Goal: Find contact information: Find contact information

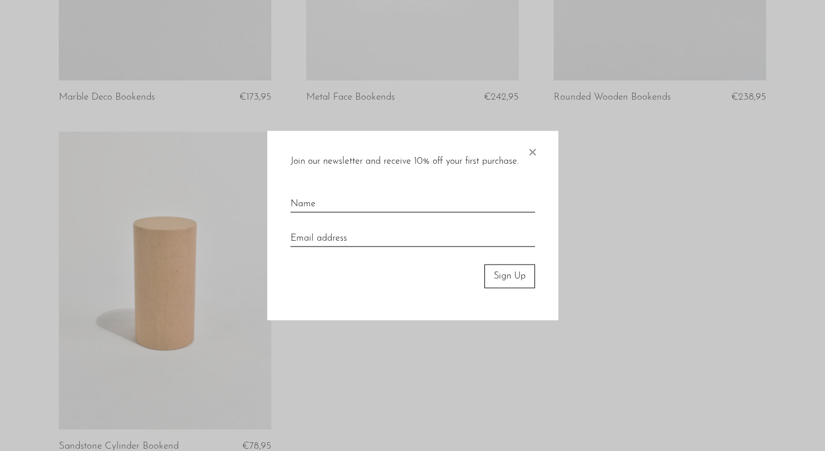
scroll to position [1232, 0]
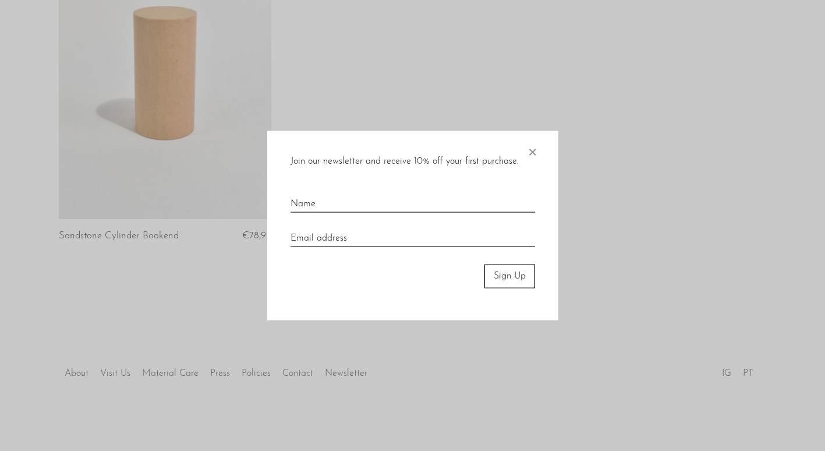
click at [529, 144] on span "×" at bounding box center [532, 149] width 12 height 37
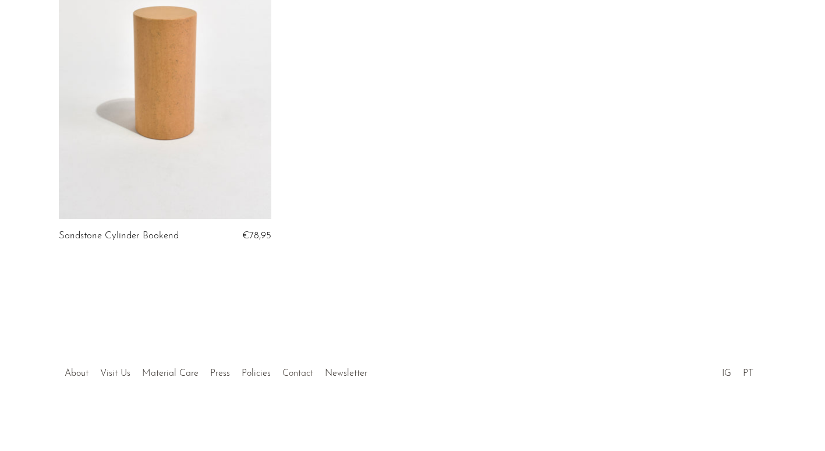
click at [296, 373] on link "Contact" at bounding box center [297, 373] width 31 height 9
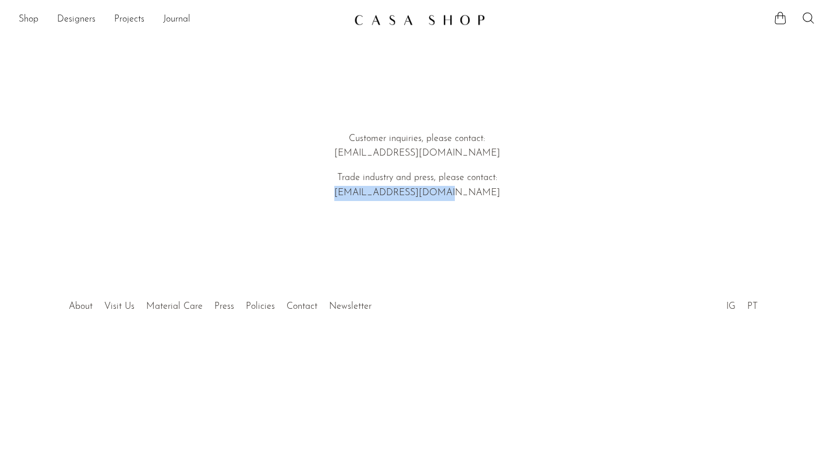
drag, startPoint x: 351, startPoint y: 193, endPoint x: 473, endPoint y: 192, distance: 122.3
click at [473, 192] on p "Trade industry and press, please contact: emi@shopcasashop.com" at bounding box center [416, 186] width 333 height 30
copy p "emi@shopcasashop.com"
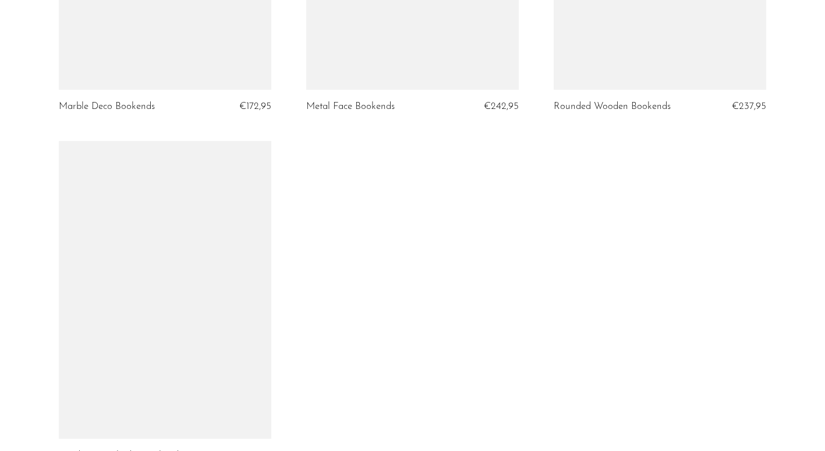
scroll to position [1106, 0]
